Goal: Task Accomplishment & Management: Manage account settings

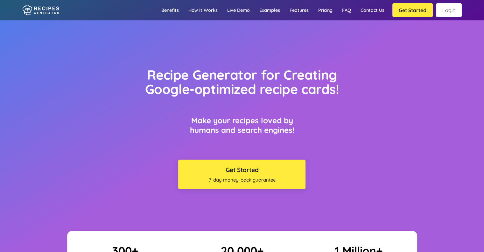
click at [448, 11] on link "Login" at bounding box center [449, 10] width 26 height 14
click at [450, 10] on link "Login" at bounding box center [449, 10] width 26 height 14
click at [444, 9] on link "Login" at bounding box center [449, 10] width 26 height 14
